Goal: Information Seeking & Learning: Check status

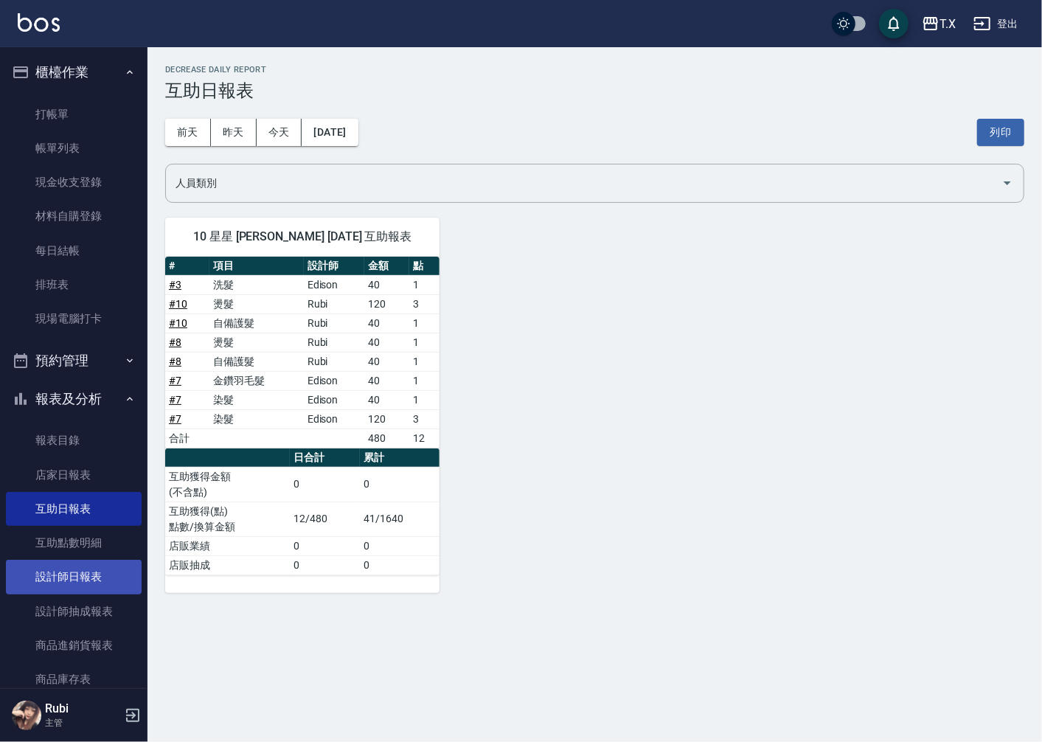
click at [90, 570] on link "設計師日報表" at bounding box center [74, 577] width 136 height 34
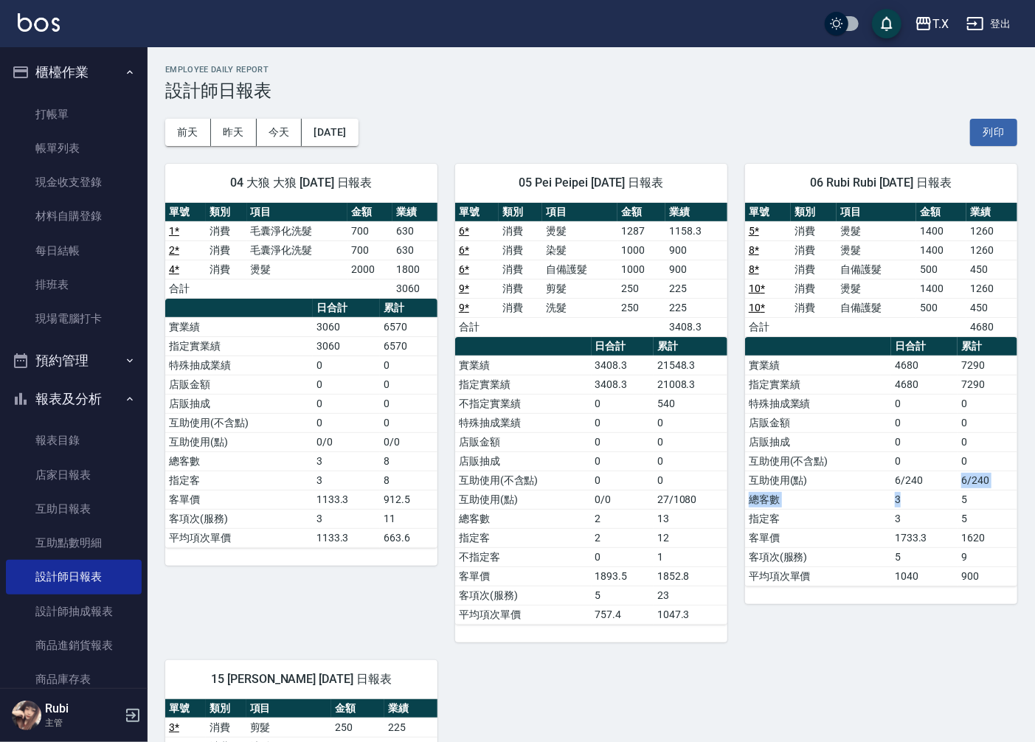
drag, startPoint x: 925, startPoint y: 501, endPoint x: 894, endPoint y: 426, distance: 81.3
click at [900, 436] on tbody "實業績 4680 7290 指定實業績 4680 7290 特殊抽成業績 0 0 店販金額 0 0 店販抽成 0 0 互助使用(不含點) 0 0 互助使用(點…" at bounding box center [881, 470] width 272 height 230
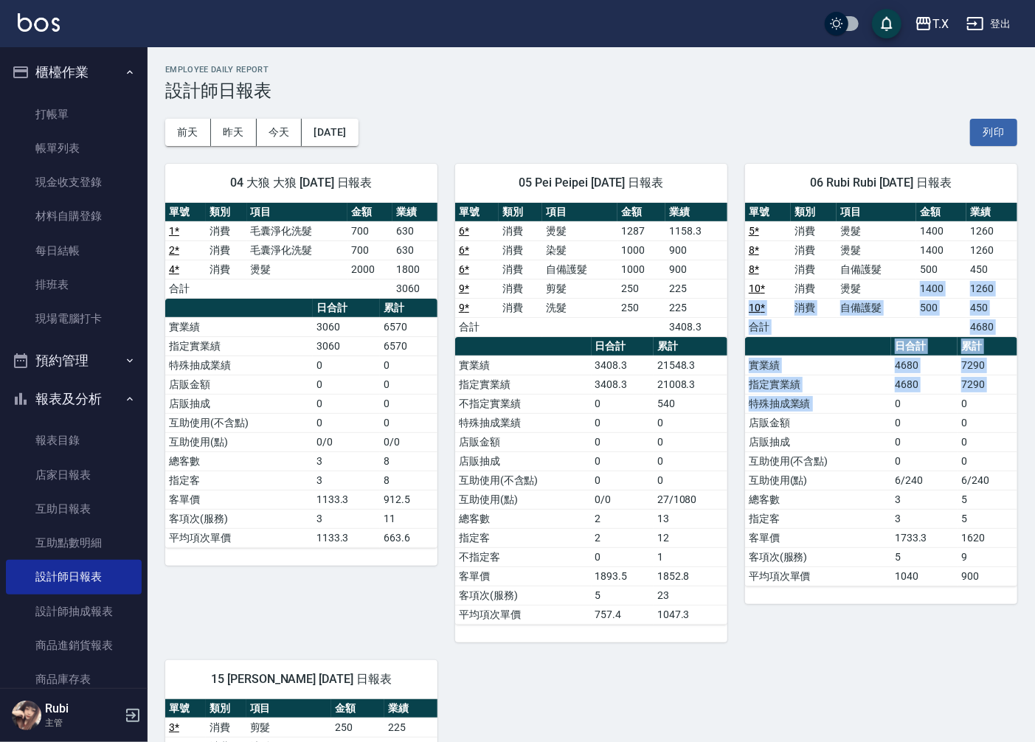
drag, startPoint x: 857, startPoint y: 290, endPoint x: 893, endPoint y: 437, distance: 151.8
click at [896, 426] on div "單號 類別 項目 金額 業績 5 * 消費 燙髮 1400 1260 8 * 消費 燙髮 1400 1260 8 * 消費 自備護髮 500 450 10 *…" at bounding box center [881, 394] width 272 height 383
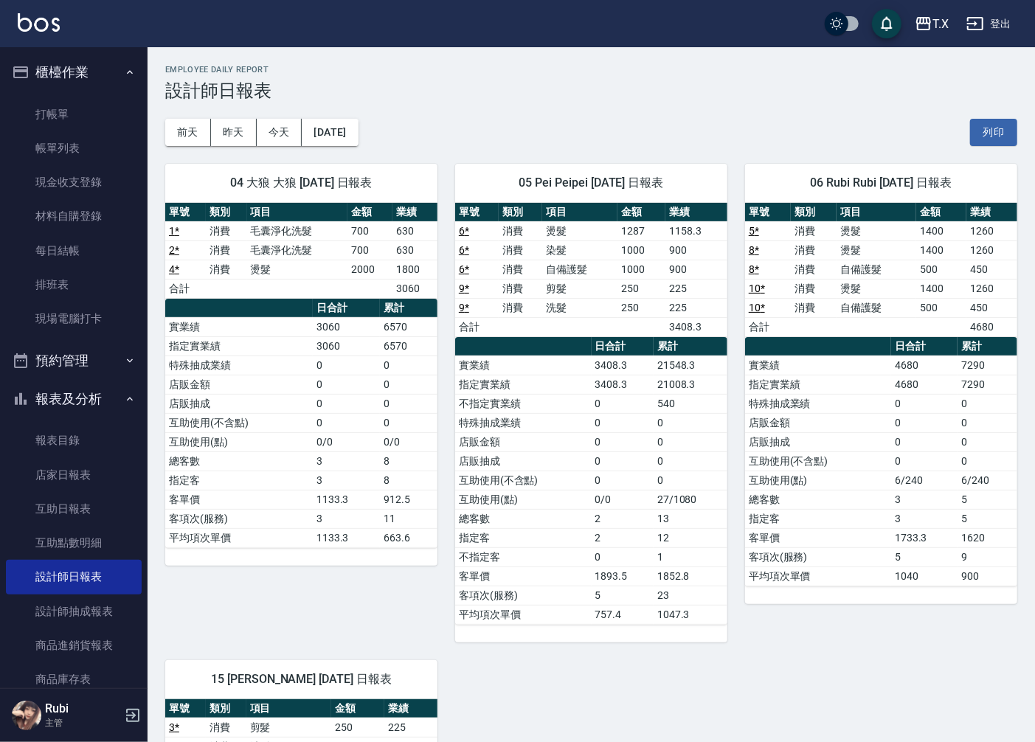
drag, startPoint x: 864, startPoint y: 539, endPoint x: 849, endPoint y: 507, distance: 35.0
click at [861, 535] on td "客單價" at bounding box center [818, 537] width 146 height 19
drag, startPoint x: 849, startPoint y: 507, endPoint x: 841, endPoint y: 388, distance: 119.8
click at [844, 465] on tbody "實業績 4680 7290 指定實業績 4680 7290 特殊抽成業績 0 0 店販金額 0 0 店販抽成 0 0 互助使用(不含點) 0 0 互助使用(點…" at bounding box center [881, 470] width 272 height 230
drag, startPoint x: 845, startPoint y: 327, endPoint x: 873, endPoint y: 481, distance: 155.9
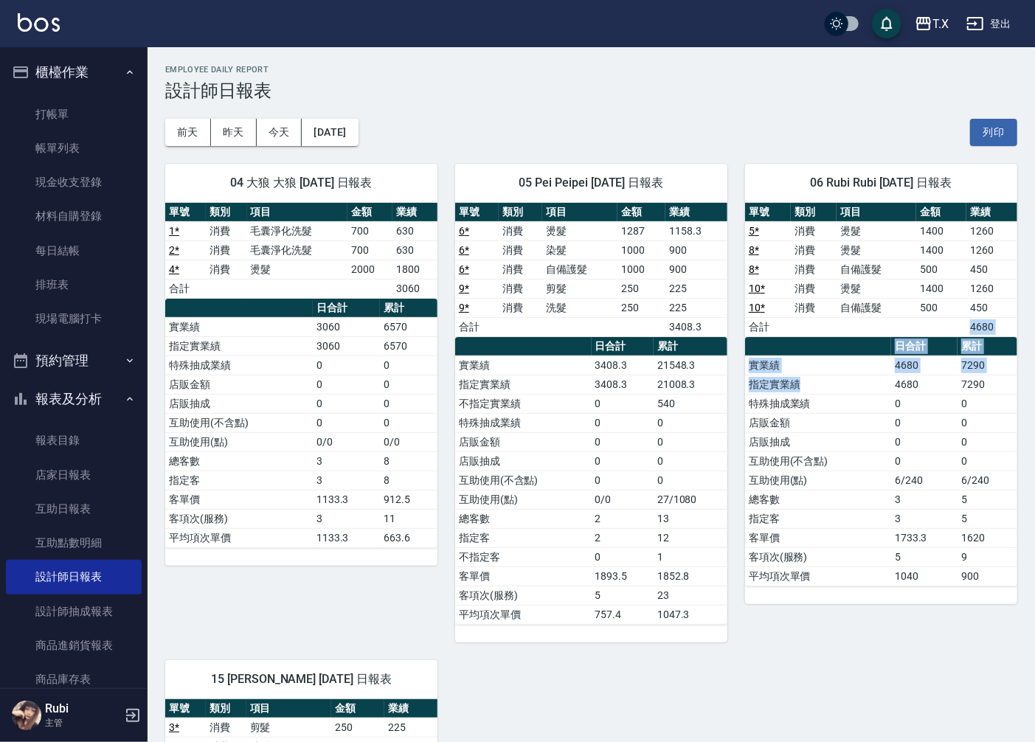
click at [871, 436] on div "單號 類別 項目 金額 業績 5 * 消費 燙髮 1400 1260 8 * 消費 燙髮 1400 1260 8 * 消費 自備護髮 500 450 10 *…" at bounding box center [881, 394] width 272 height 383
click at [873, 484] on td "互助使用(點)" at bounding box center [818, 479] width 146 height 19
drag, startPoint x: 806, startPoint y: 251, endPoint x: 893, endPoint y: 274, distance: 90.0
click at [893, 274] on tbody "5 * 消費 燙髮 1400 1260 8 * 消費 燙髮 1400 1260 8 * 消費 自備護髮 500 450 10 * 消費 燙髮 1400 126…" at bounding box center [881, 278] width 272 height 115
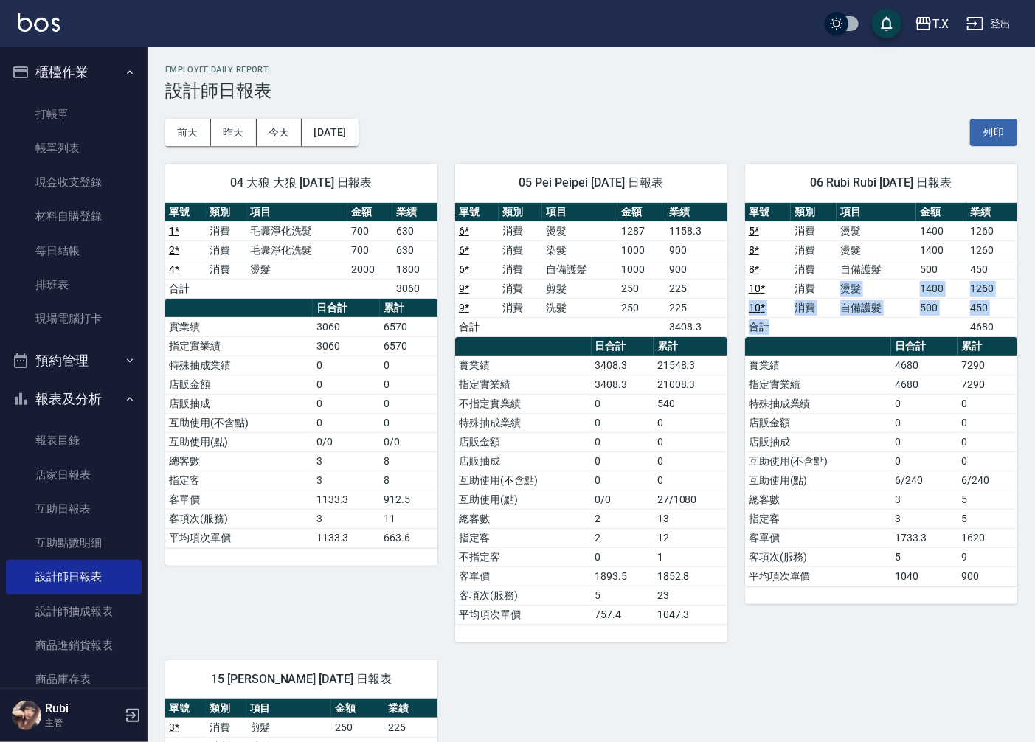
drag, startPoint x: 839, startPoint y: 288, endPoint x: 878, endPoint y: 335, distance: 61.3
click at [875, 323] on tbody "5 * 消費 燙髮 1400 1260 8 * 消費 燙髮 1400 1260 8 * 消費 自備護髮 500 450 10 * 消費 燙髮 1400 126…" at bounding box center [881, 278] width 272 height 115
click at [878, 335] on td "a dense table" at bounding box center [876, 326] width 80 height 19
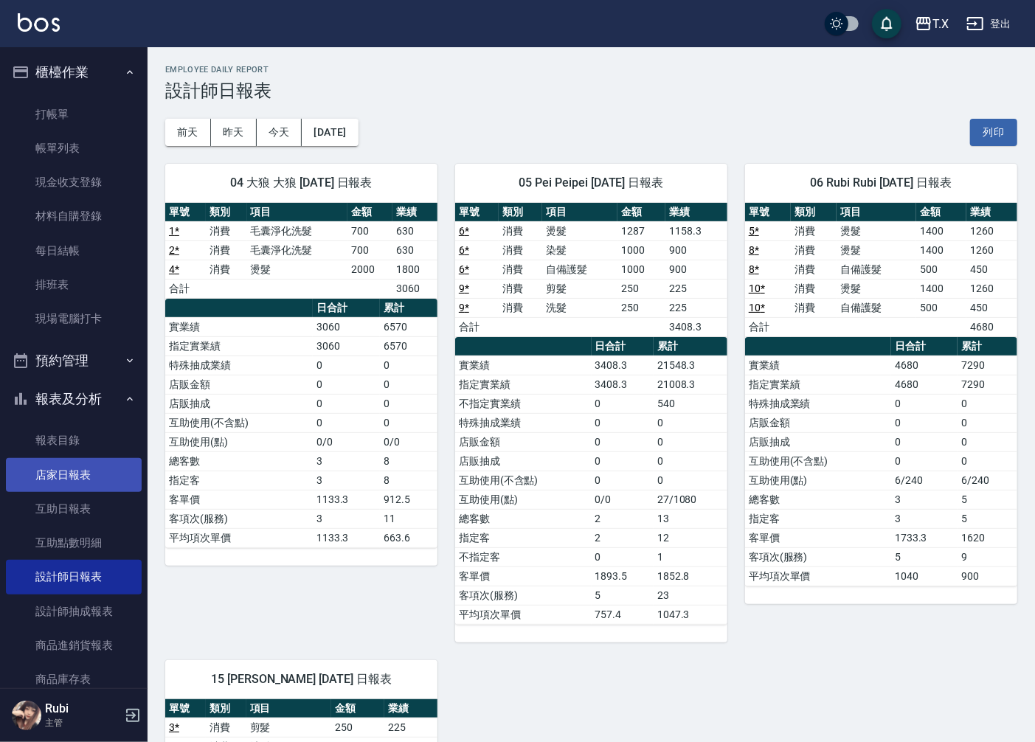
click at [122, 469] on link "店家日報表" at bounding box center [74, 475] width 136 height 34
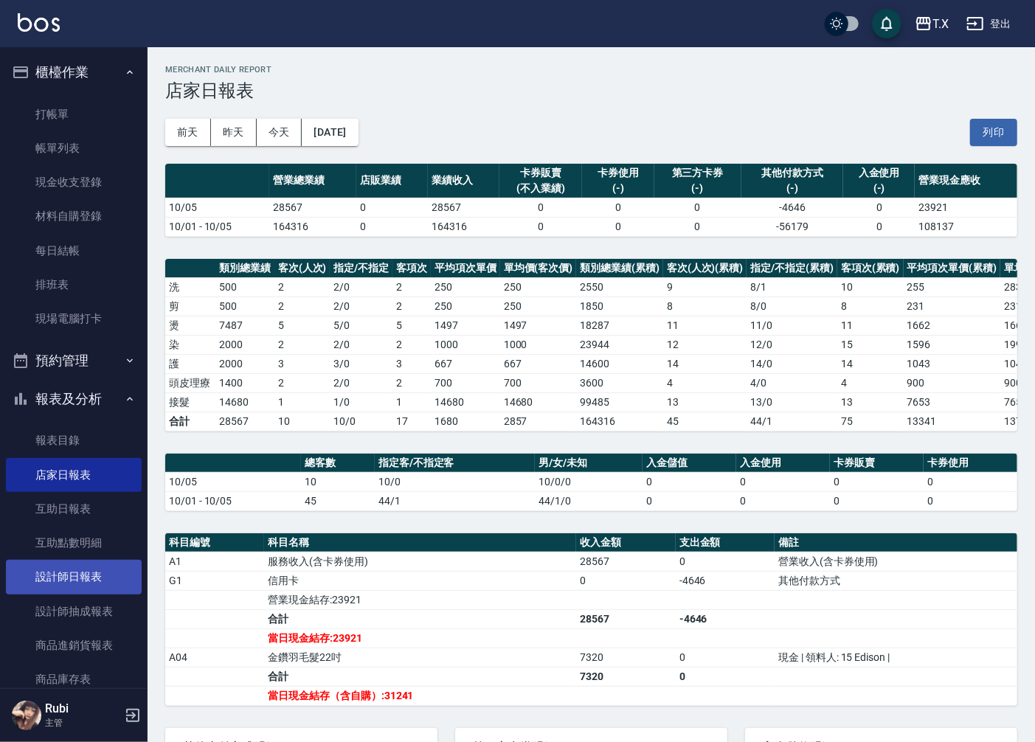
click at [70, 577] on link "設計師日報表" at bounding box center [74, 577] width 136 height 34
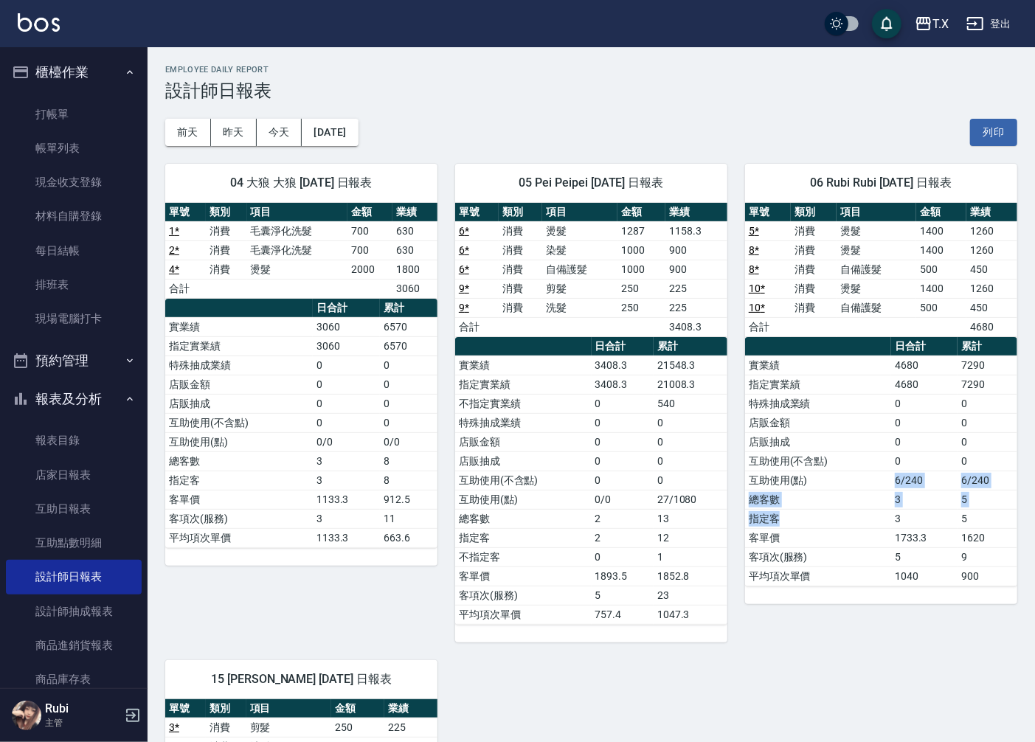
drag, startPoint x: 838, startPoint y: 512, endPoint x: 827, endPoint y: 437, distance: 76.0
click at [827, 437] on tbody "實業績 4680 7290 指定實業績 4680 7290 特殊抽成業績 0 0 店販金額 0 0 店販抽成 0 0 互助使用(不含點) 0 0 互助使用(點…" at bounding box center [881, 470] width 272 height 230
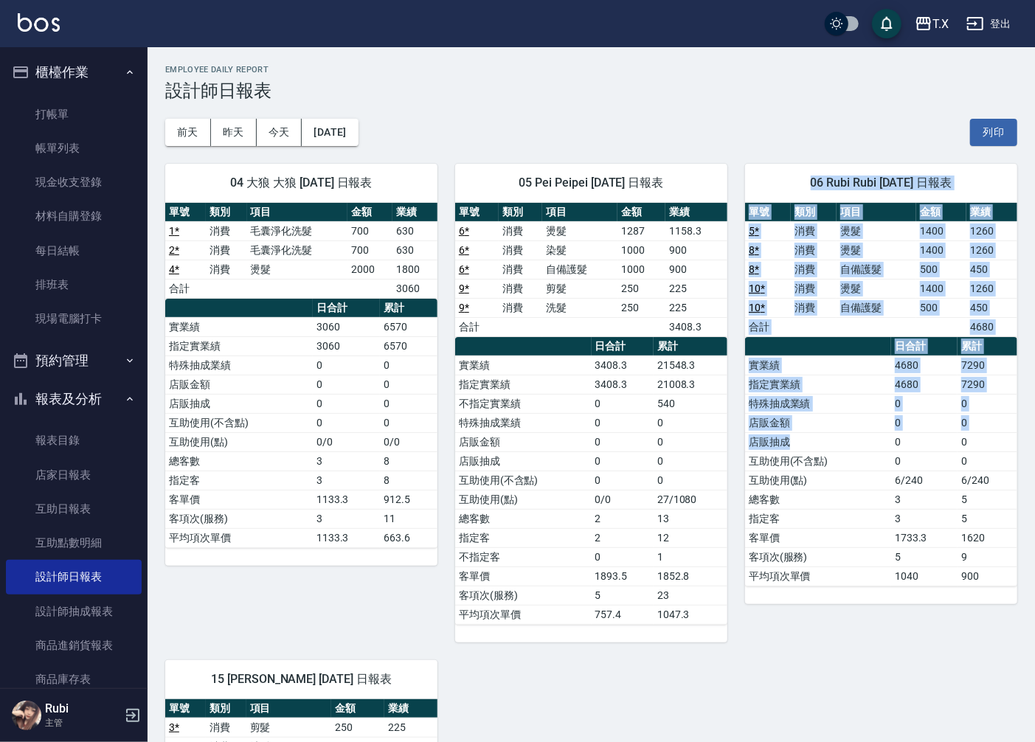
drag, startPoint x: 807, startPoint y: 201, endPoint x: 854, endPoint y: 496, distance: 298.0
click at [860, 476] on div "06 Rubi Rubi [DATE] 日報表 單號 類別 項目 金額 業績 5 * 消費 燙髮 1400 1260 8 * 消費 燙髮 1400 1260 …" at bounding box center [881, 384] width 272 height 440
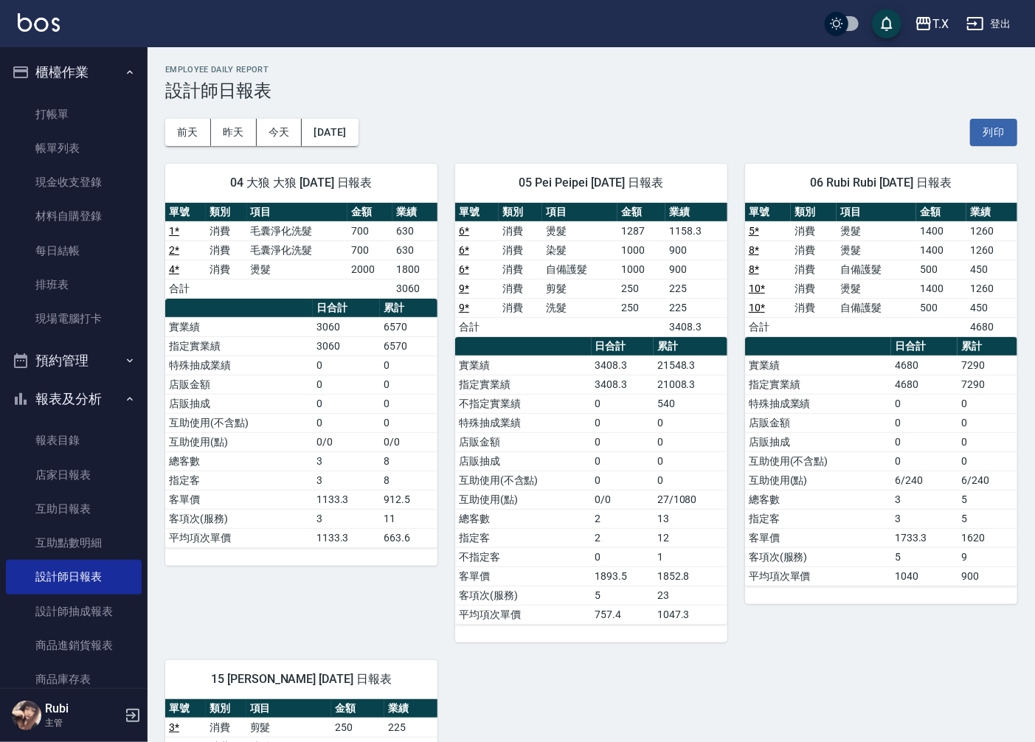
drag, startPoint x: 871, startPoint y: 543, endPoint x: 849, endPoint y: 500, distance: 48.5
click at [869, 533] on td "客單價" at bounding box center [818, 537] width 146 height 19
drag, startPoint x: 848, startPoint y: 489, endPoint x: 827, endPoint y: 333, distance: 157.8
click at [852, 408] on tbody "實業績 4680 7290 指定實業績 4680 7290 特殊抽成業績 0 0 店販金額 0 0 店販抽成 0 0 互助使用(不含點) 0 0 互助使用(點…" at bounding box center [881, 470] width 272 height 230
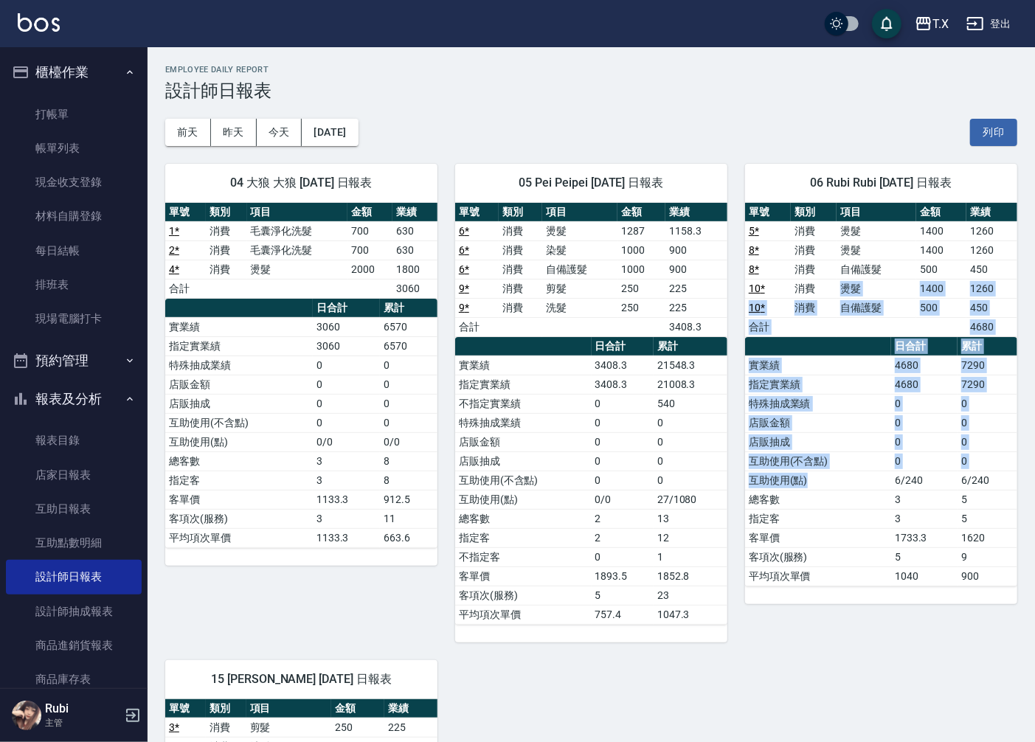
drag, startPoint x: 826, startPoint y: 291, endPoint x: 876, endPoint y: 534, distance: 248.4
click at [883, 506] on div "單號 類別 項目 金額 業績 5 * 消費 燙髮 1400 1260 8 * 消費 燙髮 1400 1260 8 * 消費 自備護髮 500 450 10 *…" at bounding box center [881, 394] width 272 height 383
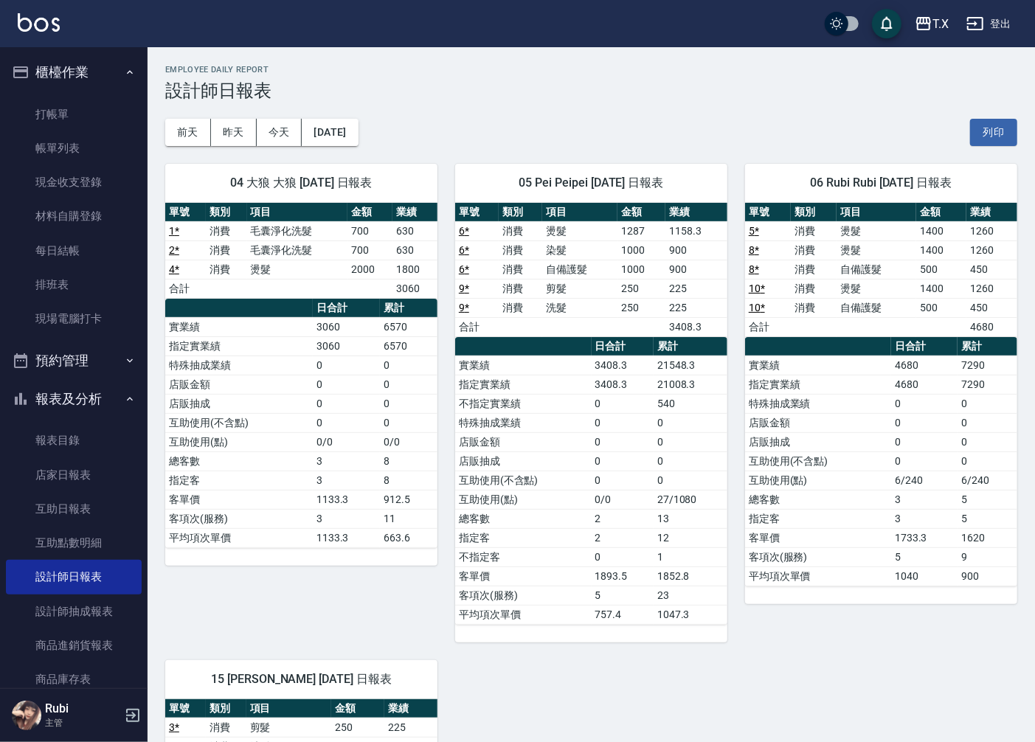
drag, startPoint x: 859, startPoint y: 563, endPoint x: 857, endPoint y: 556, distance: 7.7
click at [857, 556] on td "客項次(服務)" at bounding box center [818, 556] width 146 height 19
drag, startPoint x: 816, startPoint y: 525, endPoint x: 776, endPoint y: 417, distance: 114.5
click at [784, 428] on tbody "實業績 4680 7290 指定實業績 4680 7290 特殊抽成業績 0 0 店販金額 0 0 店販抽成 0 0 互助使用(不含點) 0 0 互助使用(點…" at bounding box center [881, 470] width 272 height 230
click at [875, 543] on td "客單價" at bounding box center [818, 537] width 146 height 19
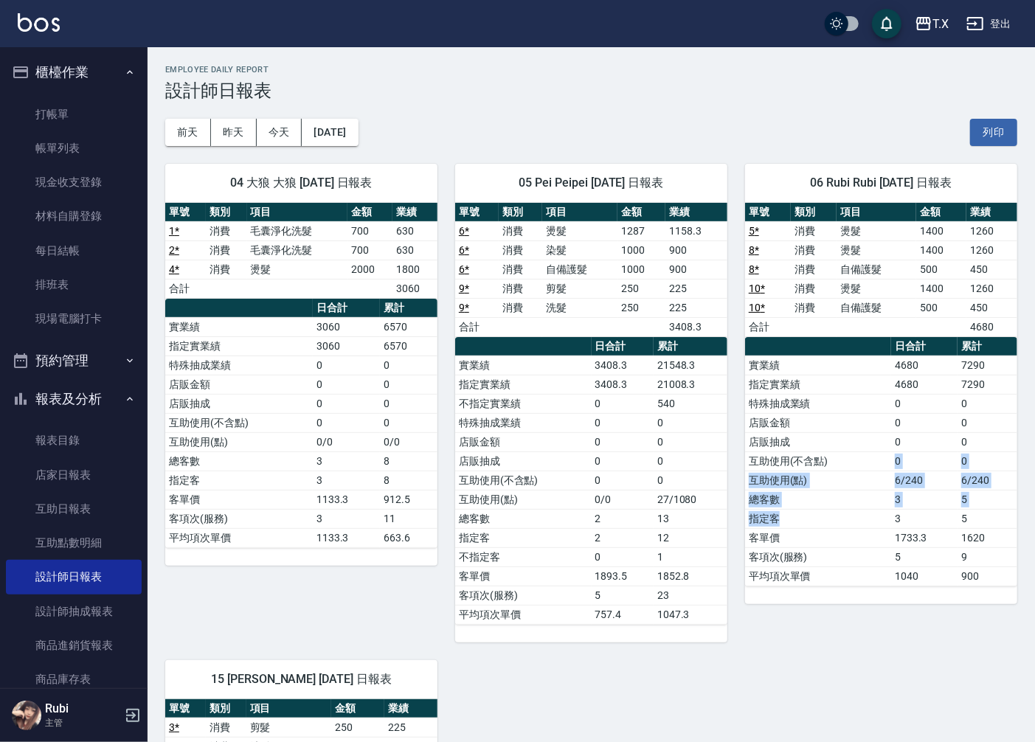
drag, startPoint x: 873, startPoint y: 512, endPoint x: 818, endPoint y: 355, distance: 166.3
click at [856, 437] on tbody "實業績 4680 7290 指定實業績 4680 7290 特殊抽成業績 0 0 店販金額 0 0 店販抽成 0 0 互助使用(不含點) 0 0 互助使用(點…" at bounding box center [881, 470] width 272 height 230
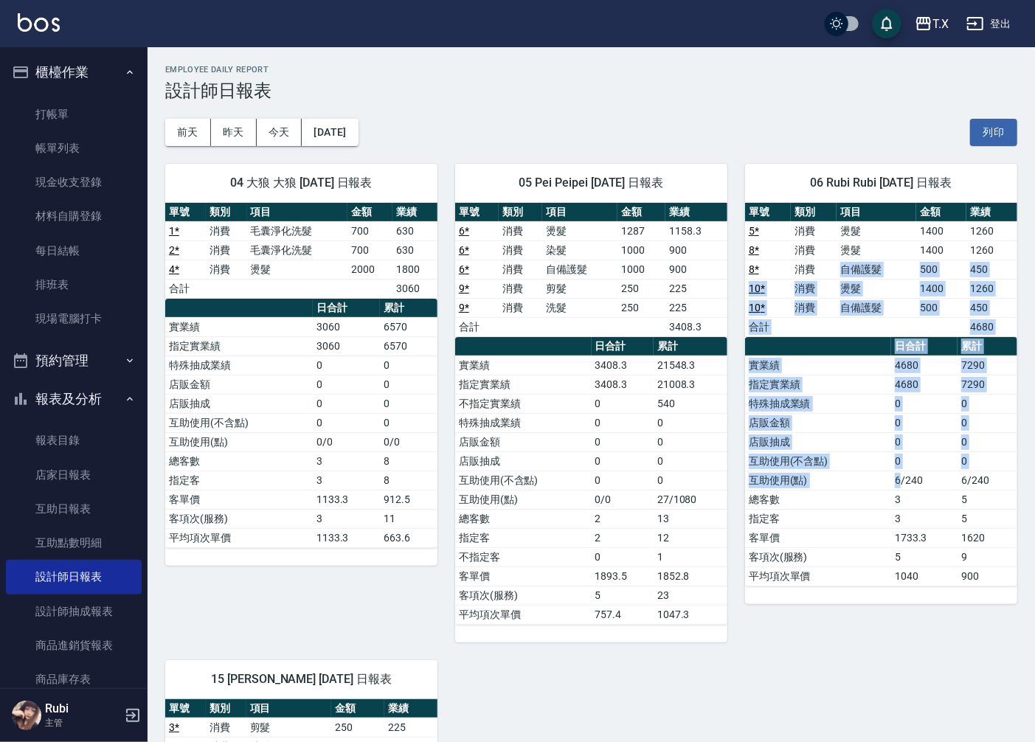
drag, startPoint x: 830, startPoint y: 268, endPoint x: 916, endPoint y: 540, distance: 285.4
click at [919, 515] on div "單號 類別 項目 金額 業績 5 * 消費 燙髮 1400 1260 8 * 消費 燙髮 1400 1260 8 * 消費 自備護髮 500 450 10 *…" at bounding box center [881, 394] width 272 height 383
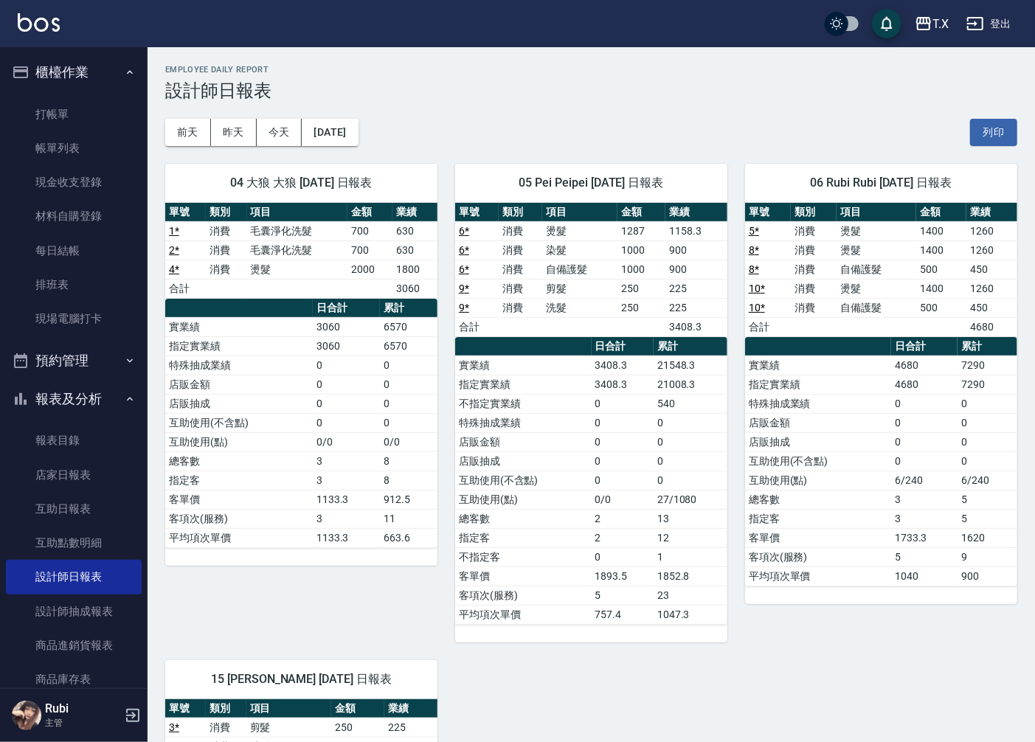
drag, startPoint x: 908, startPoint y: 550, endPoint x: 863, endPoint y: 483, distance: 80.8
click at [903, 542] on tbody "實業績 4680 7290 指定實業績 4680 7290 特殊抽成業績 0 0 店販金額 0 0 店販抽成 0 0 互助使用(不含點) 0 0 互助使用(點…" at bounding box center [881, 470] width 272 height 230
drag, startPoint x: 863, startPoint y: 483, endPoint x: 846, endPoint y: 336, distance: 147.6
click at [858, 370] on tbody "實業績 4680 7290 指定實業績 4680 7290 特殊抽成業績 0 0 店販金額 0 0 店販抽成 0 0 互助使用(不含點) 0 0 互助使用(點…" at bounding box center [881, 470] width 272 height 230
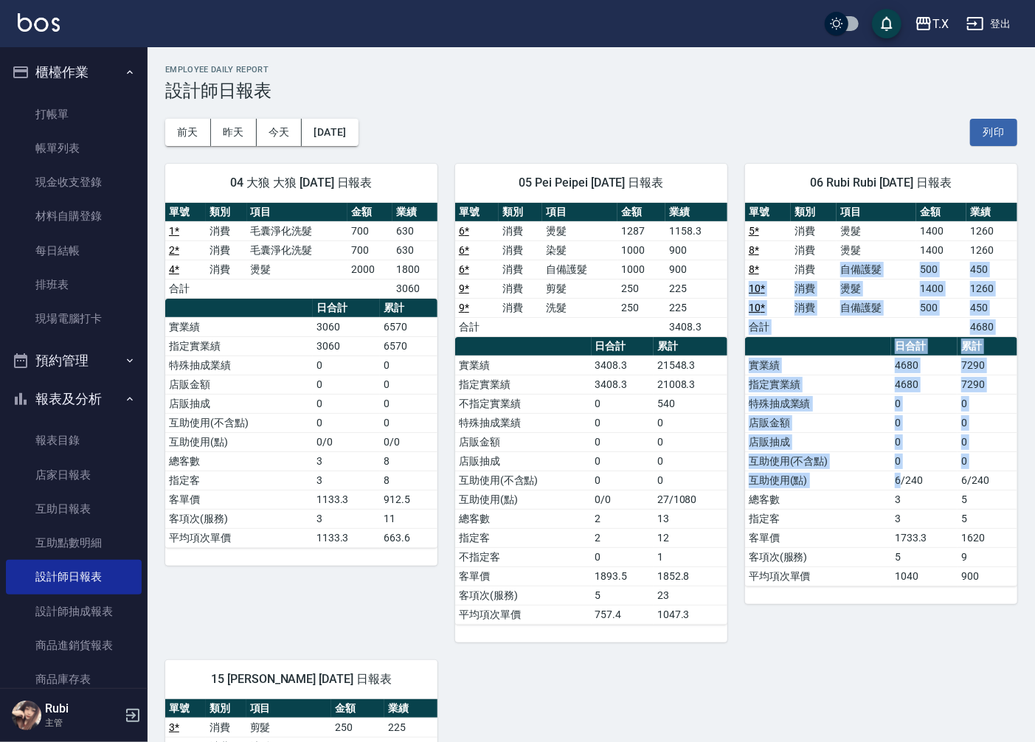
drag, startPoint x: 827, startPoint y: 262, endPoint x: 898, endPoint y: 527, distance: 274.2
click at [902, 487] on div "單號 類別 項目 金額 業績 5 * 消費 燙髮 1400 1260 8 * 消費 燙髮 1400 1260 8 * 消費 自備護髮 500 450 10 *…" at bounding box center [881, 394] width 272 height 383
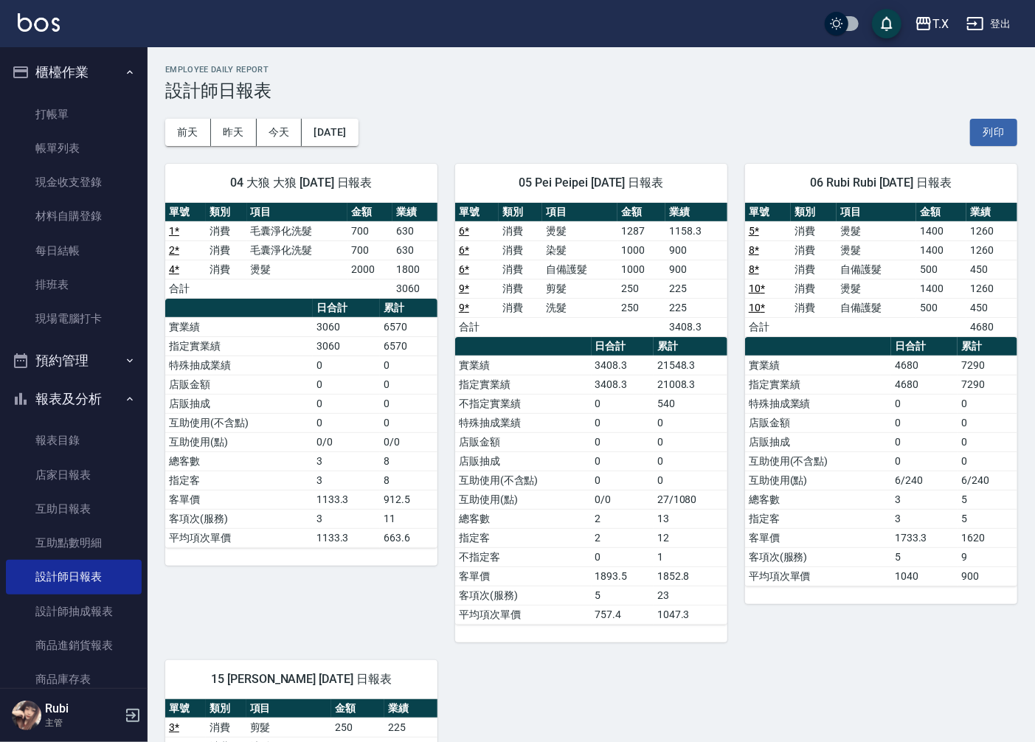
click at [897, 529] on td "1733.3" at bounding box center [924, 537] width 66 height 19
drag, startPoint x: 879, startPoint y: 468, endPoint x: 812, endPoint y: 279, distance: 201.0
click at [841, 389] on tbody "實業績 4680 7290 指定實業績 4680 7290 特殊抽成業績 0 0 店販金額 0 0 店販抽成 0 0 互助使用(不含點) 0 0 互助使用(點…" at bounding box center [881, 470] width 272 height 230
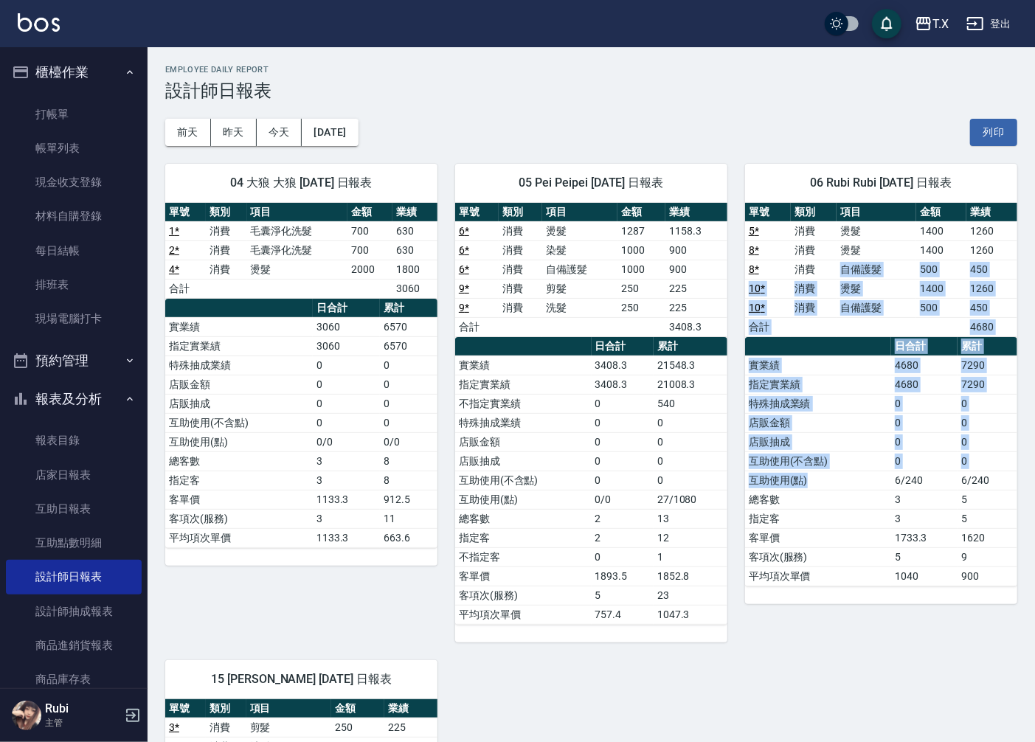
drag, startPoint x: 813, startPoint y: 267, endPoint x: 885, endPoint y: 497, distance: 241.1
click at [885, 497] on div "單號 類別 項目 金額 業績 5 * 消費 燙髮 1400 1260 8 * 消費 燙髮 1400 1260 8 * 消費 自備護髮 500 450 10 *…" at bounding box center [881, 394] width 272 height 383
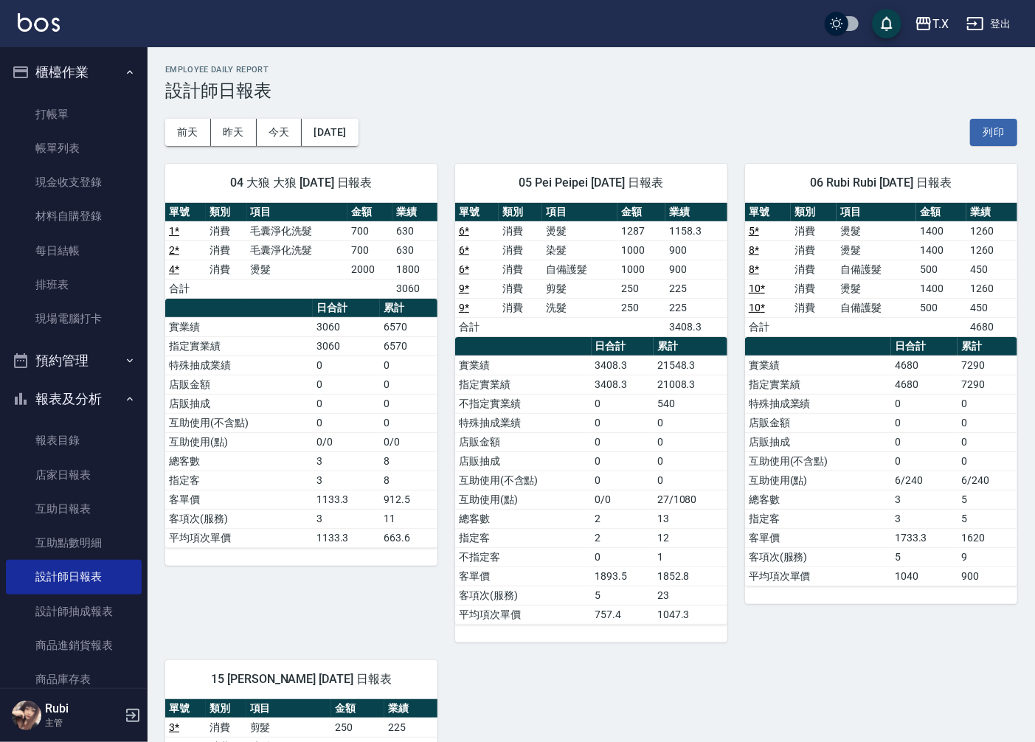
click at [892, 554] on td "5" at bounding box center [924, 556] width 66 height 19
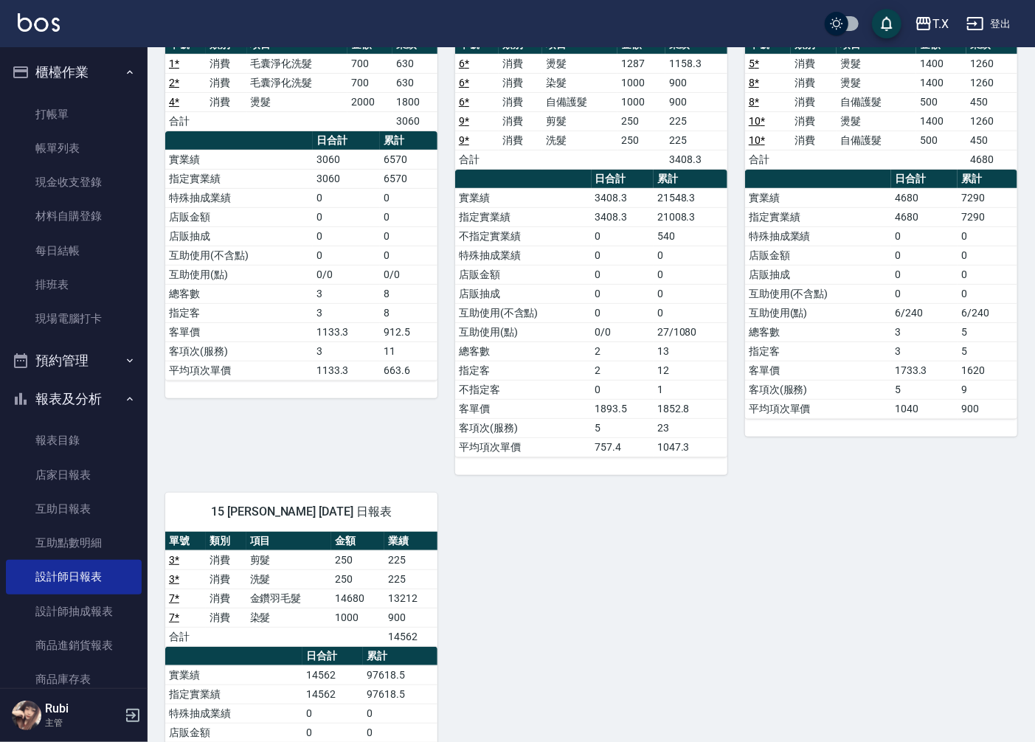
scroll to position [32, 0]
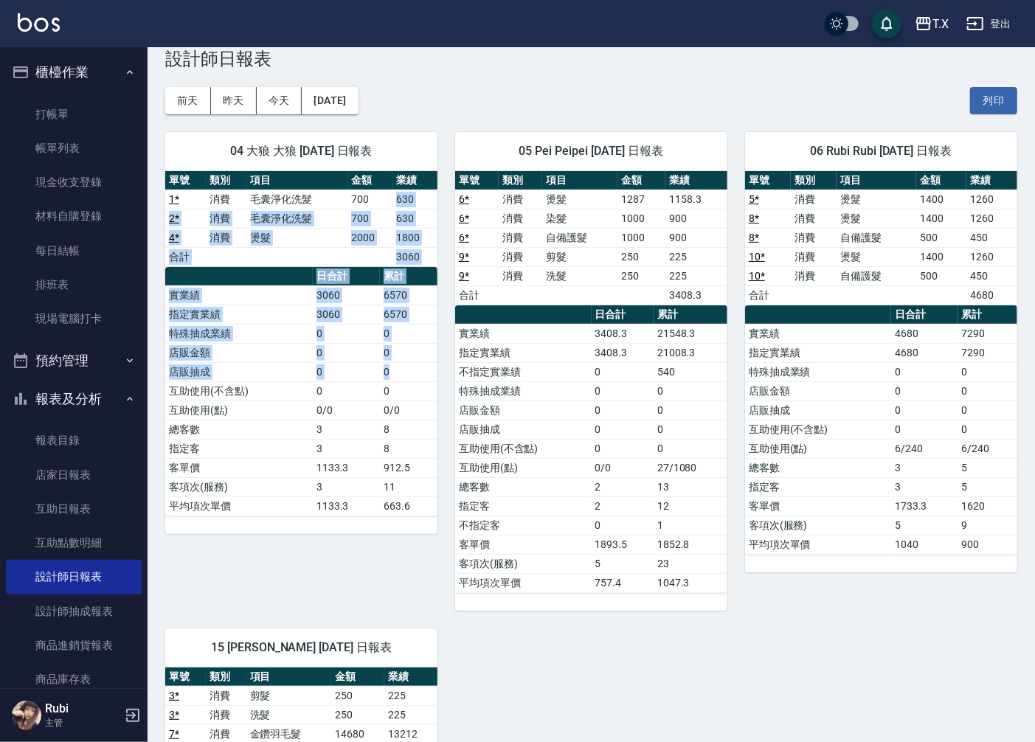
drag, startPoint x: 370, startPoint y: 204, endPoint x: 392, endPoint y: 444, distance: 240.7
click at [394, 431] on div "單號 類別 項目 金額 業績 1 * 消費 毛囊淨化洗髮 700 630 2 * 消費 毛囊淨化洗髮 700 630 4 * 消費 燙髮 2000 1800 …" at bounding box center [301, 343] width 272 height 345
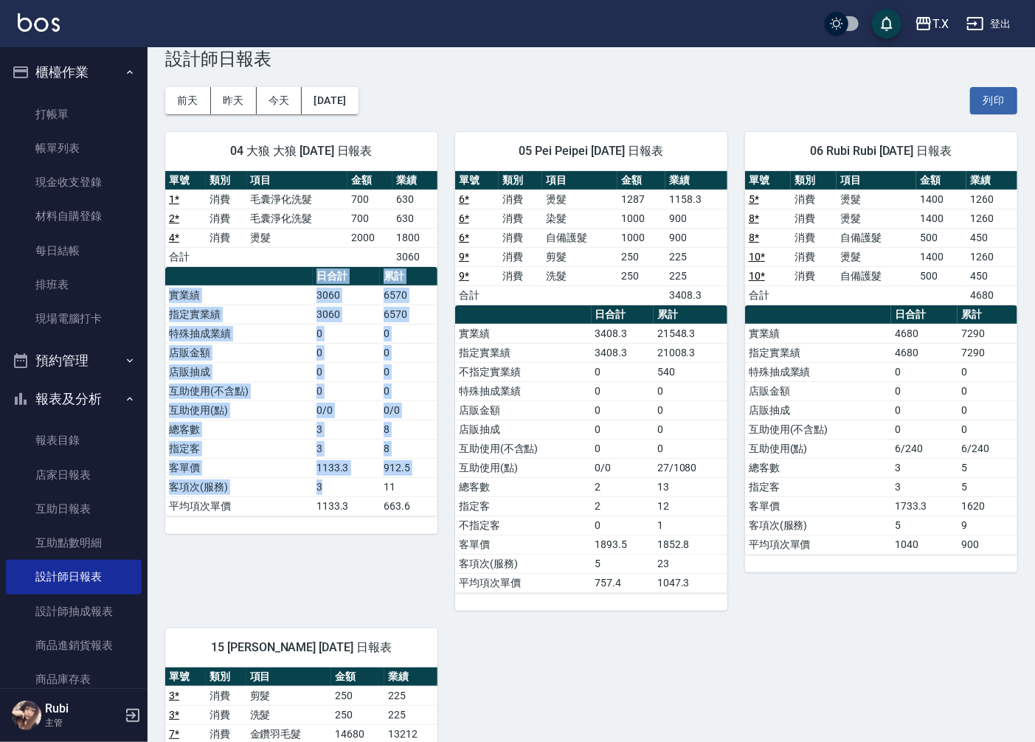
drag, startPoint x: 383, startPoint y: 535, endPoint x: 359, endPoint y: 473, distance: 67.2
click at [364, 480] on div "04 大狼 大狼 [DATE] 日報表 單號 類別 項目 金額 業績 1 * 消費 毛囊淨化洗髮 700 630 2 * 消費 毛囊淨化洗髮 700 630 …" at bounding box center [292, 362] width 290 height 496
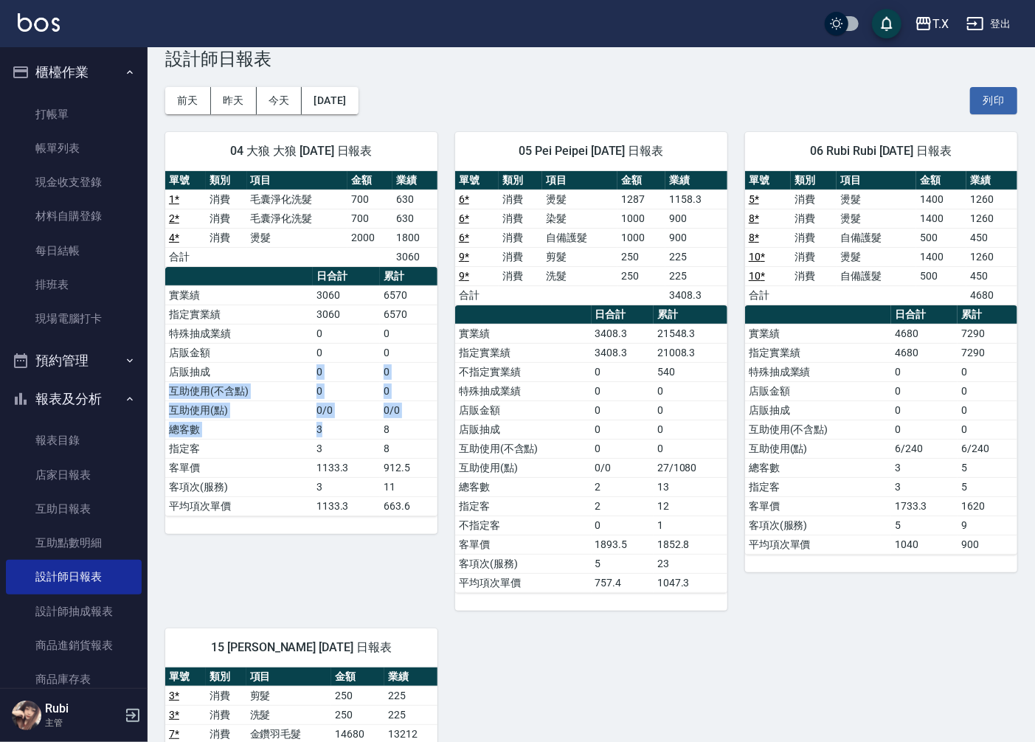
drag, startPoint x: 335, startPoint y: 435, endPoint x: 275, endPoint y: 341, distance: 111.5
click at [307, 364] on tbody "實業績 3060 6570 指定實業績 3060 6570 特殊抽成業績 0 0 店販金額 0 0 店販抽成 0 0 互助使用(不含點) 0 0 互助使用(點…" at bounding box center [301, 400] width 272 height 230
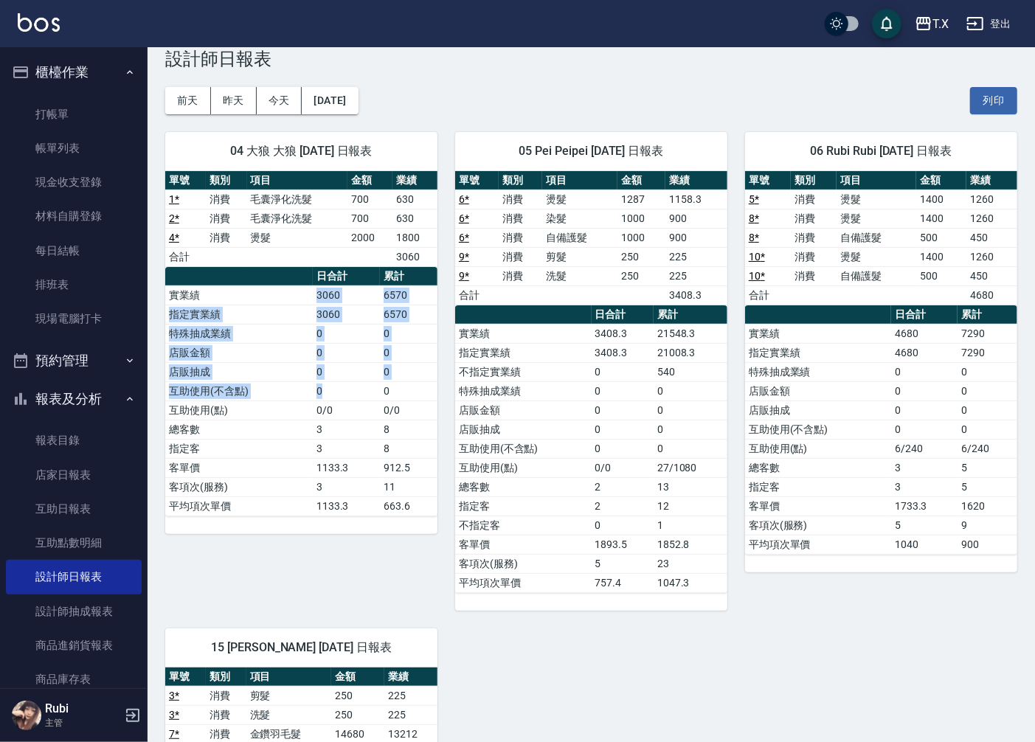
drag, startPoint x: 241, startPoint y: 288, endPoint x: 369, endPoint y: 445, distance: 202.8
click at [363, 435] on tbody "實業績 3060 6570 指定實業績 3060 6570 特殊抽成業績 0 0 店販金額 0 0 店販抽成 0 0 互助使用(不含點) 0 0 互助使用(點…" at bounding box center [301, 400] width 272 height 230
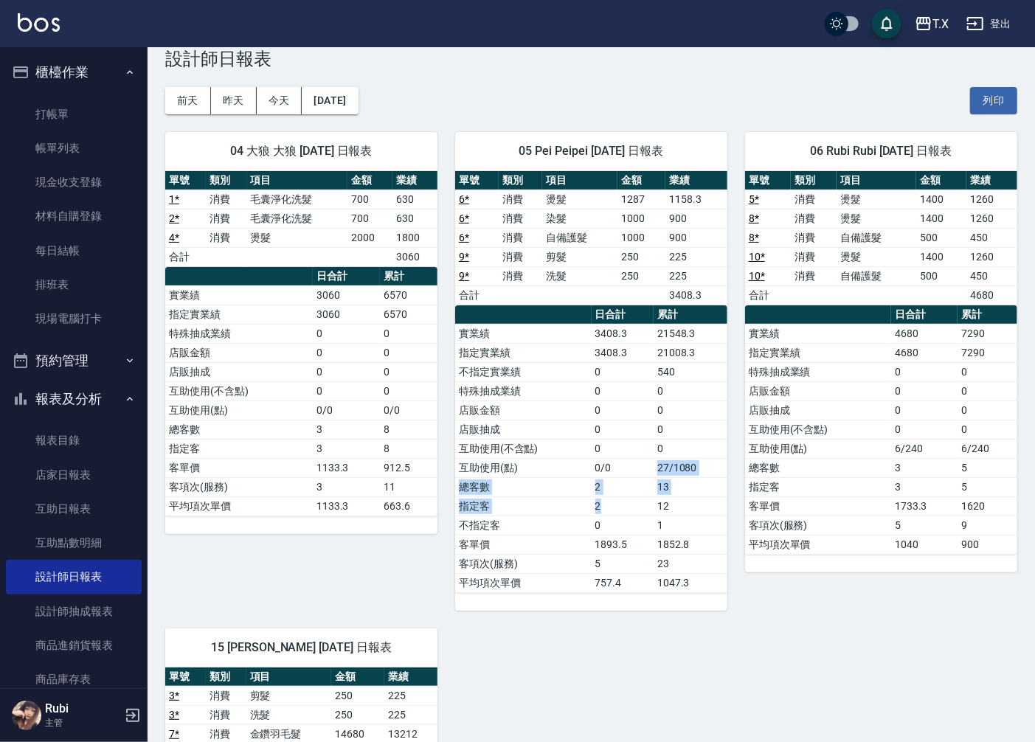
drag, startPoint x: 639, startPoint y: 512, endPoint x: 583, endPoint y: 342, distance: 179.3
click at [636, 439] on tbody "實業績 3408.3 21548.3 指定實業績 3408.3 21008.3 不指定實業績 0 540 特殊抽成業績 0 0 店販金額 0 0 店販抽成 0…" at bounding box center [591, 458] width 272 height 268
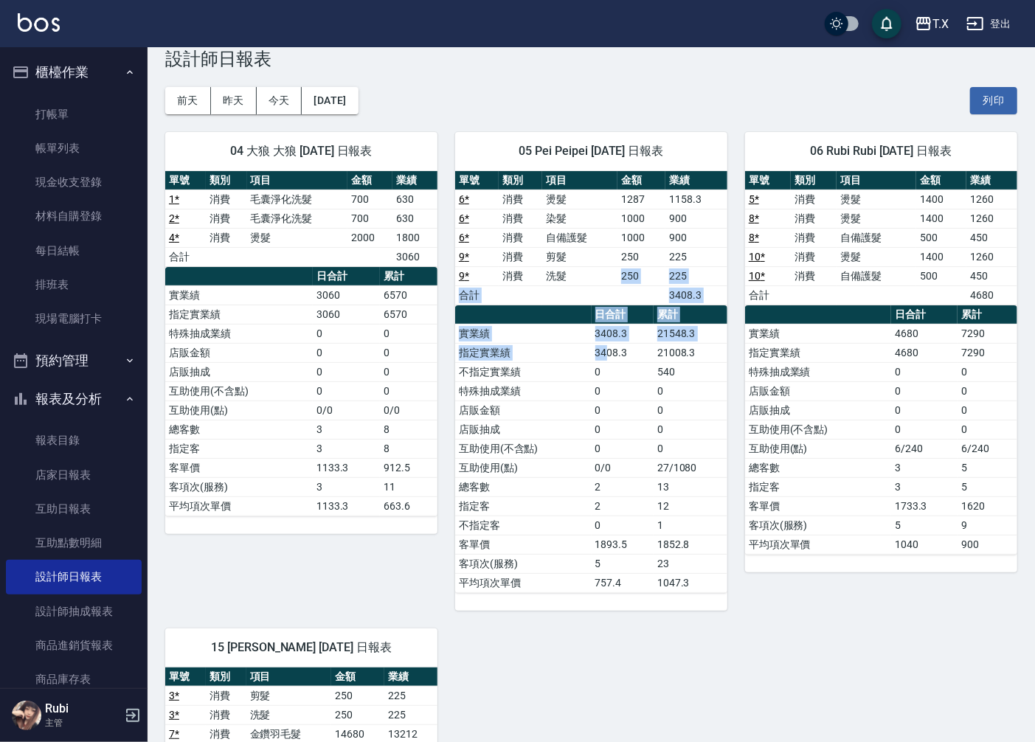
drag, startPoint x: 571, startPoint y: 267, endPoint x: 615, endPoint y: 433, distance: 171.5
click at [619, 403] on div "單號 類別 項目 金額 業績 6 * 消費 燙髮 1287 1158.3 6 * 消費 染髮 1000 900 6 * 消費 自備護髮 1000 900 9 …" at bounding box center [591, 382] width 272 height 422
click at [609, 445] on td "0" at bounding box center [622, 448] width 62 height 19
